Goal: Task Accomplishment & Management: Manage account settings

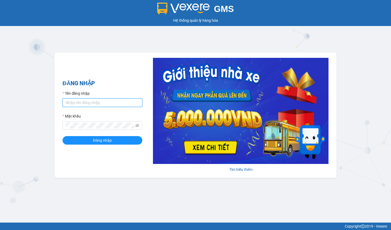
type input "thaiquang.tuanhung"
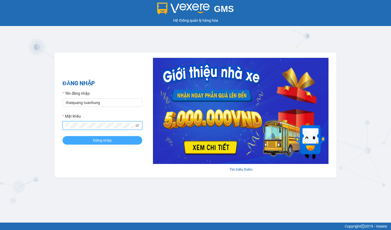
click at [113, 139] on button "Đăng nhập" at bounding box center [102, 140] width 80 height 9
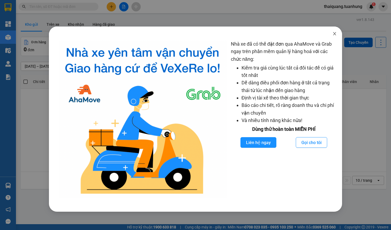
click at [334, 33] on icon "close" at bounding box center [334, 33] width 3 height 3
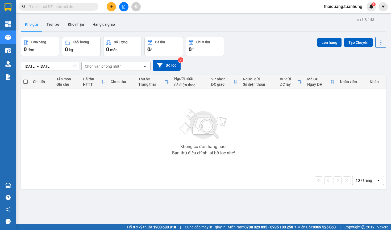
click at [278, 43] on div "Đơn hàng 0 đơn Khối lượng 0 kg Số lượng 0 món Đã thu 0 đ Chưa thu 0 đ Lên hàng …" at bounding box center [203, 46] width 365 height 19
